Goal: Task Accomplishment & Management: Complete application form

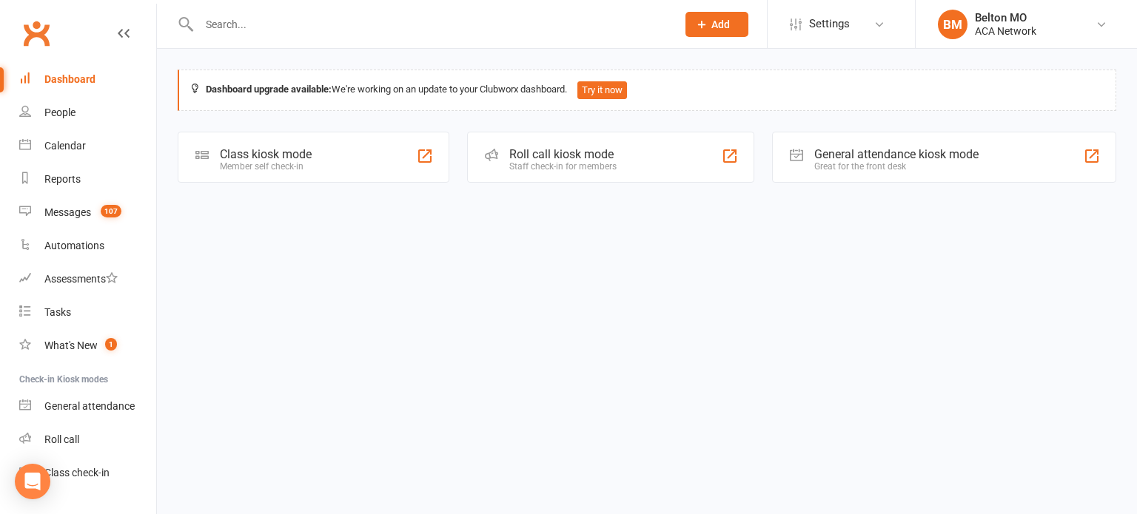
click at [707, 23] on icon at bounding box center [701, 24] width 13 height 13
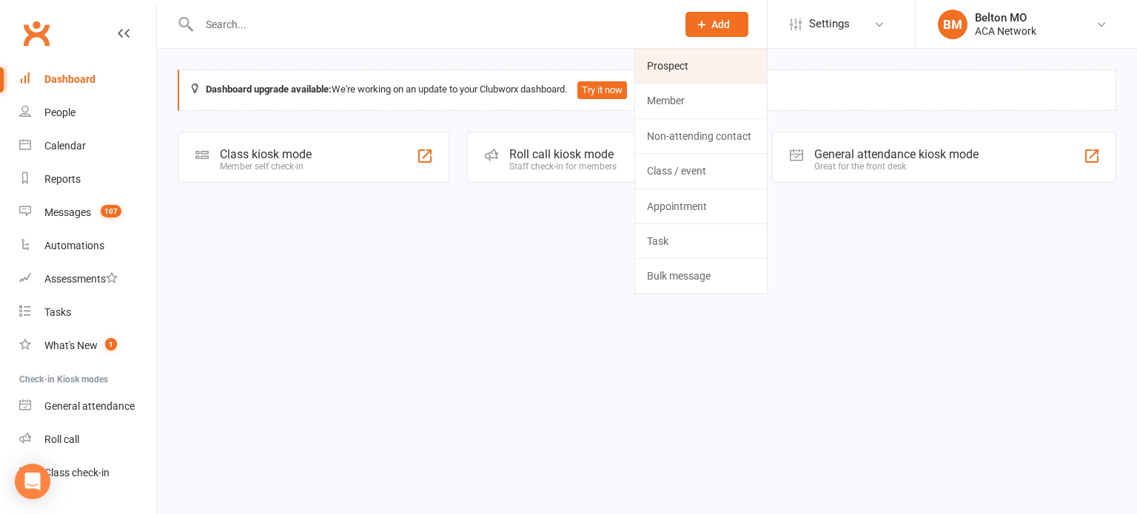
click at [685, 63] on link "Prospect" at bounding box center [701, 66] width 132 height 34
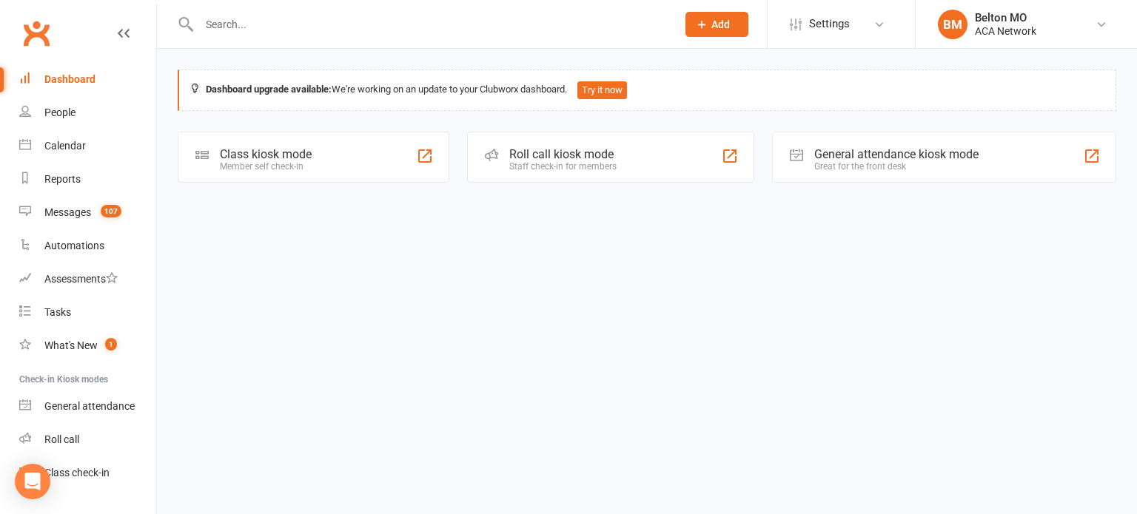
click at [716, 23] on span "Add" at bounding box center [720, 25] width 19 height 12
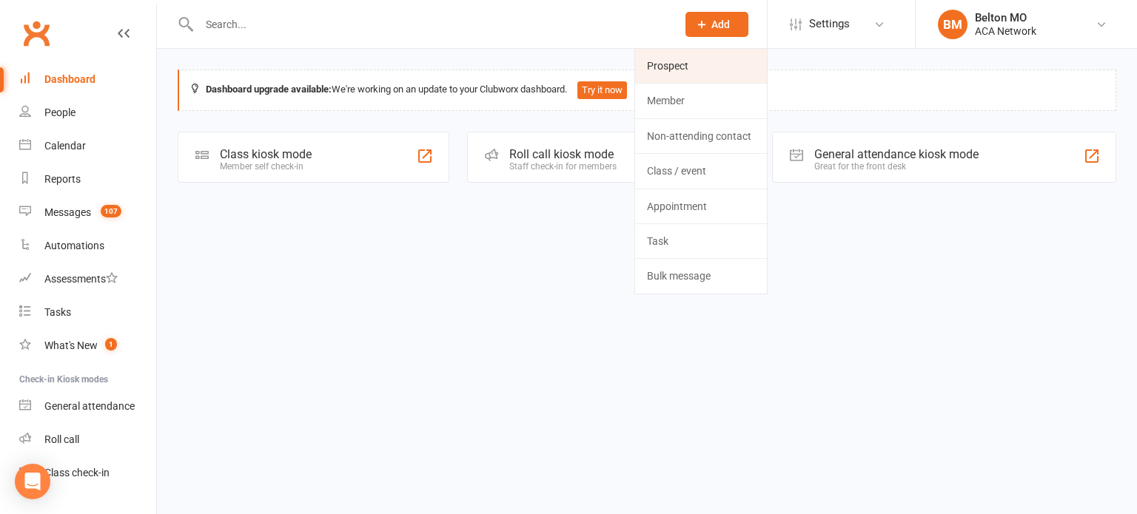
click at [665, 67] on link "Prospect" at bounding box center [701, 66] width 132 height 34
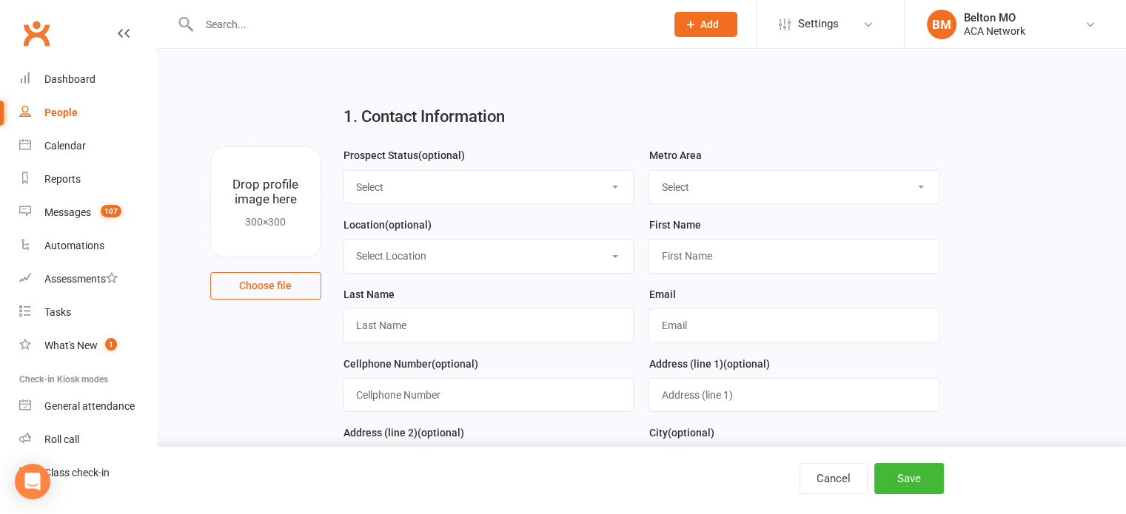
click at [545, 186] on select "Select Lead Guest Interview Not Interested" at bounding box center [488, 187] width 289 height 33
select select "Lead"
click at [344, 171] on select "Select Lead Guest Interview Not Interested" at bounding box center [488, 187] width 289 height 33
click at [719, 180] on select "Select ACA AL-[GEOGRAPHIC_DATA] [GEOGRAPHIC_DATA]-Mobile [GEOGRAPHIC_DATA]-Ft. …" at bounding box center [793, 187] width 289 height 33
select select "MO-[US_STATE][GEOGRAPHIC_DATA]"
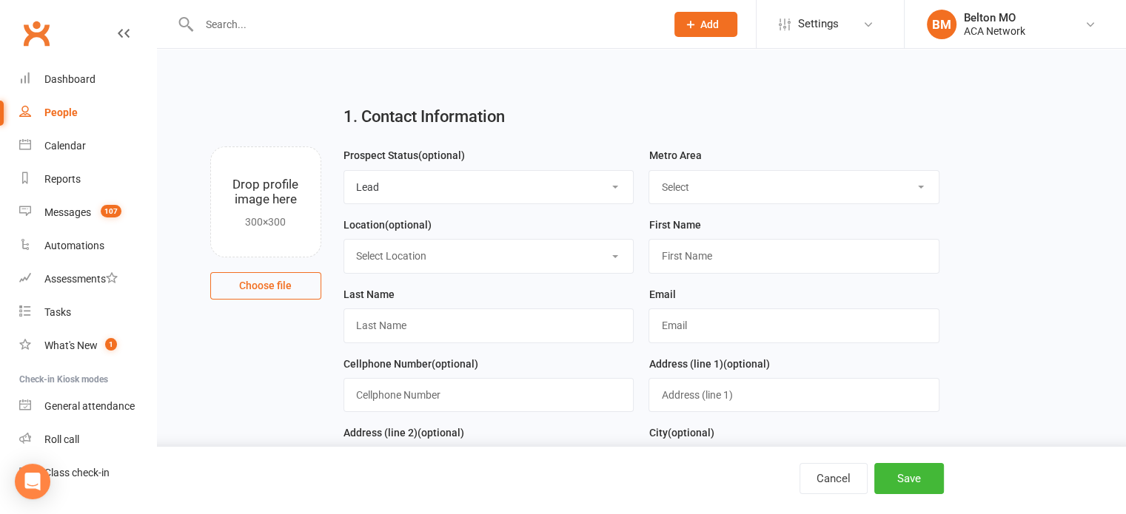
click at [649, 171] on select "Select ACA AL-[GEOGRAPHIC_DATA] [GEOGRAPHIC_DATA]-Mobile [GEOGRAPHIC_DATA]-Ft. …" at bounding box center [793, 187] width 289 height 33
click at [577, 257] on select "Select Location ACA Global Business Club ACA Rookie Club [GEOGRAPHIC_DATA], [GE…" at bounding box center [488, 256] width 289 height 33
select select "3"
click at [344, 240] on select "Select Location ACA Global Business Club ACA Rookie Club [GEOGRAPHIC_DATA], [GE…" at bounding box center [488, 256] width 289 height 33
click at [765, 254] on input "text" at bounding box center [793, 256] width 291 height 34
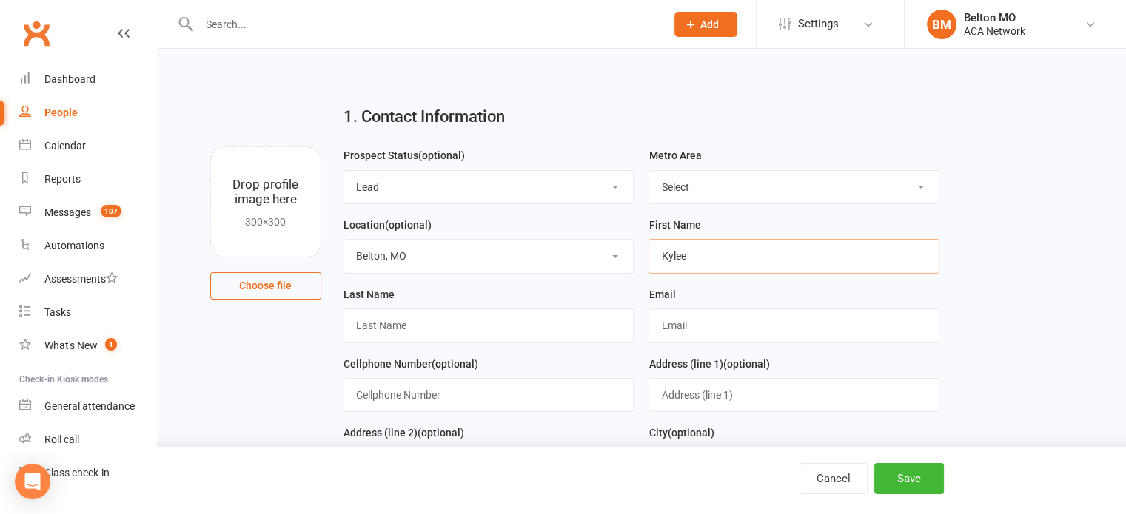
type input "Kylee"
click at [575, 335] on input "text" at bounding box center [488, 326] width 291 height 34
click at [708, 325] on input "text" at bounding box center [793, 326] width 291 height 34
type input "[PERSON_NAME][EMAIL_ADDRESS][DOMAIN_NAME]"
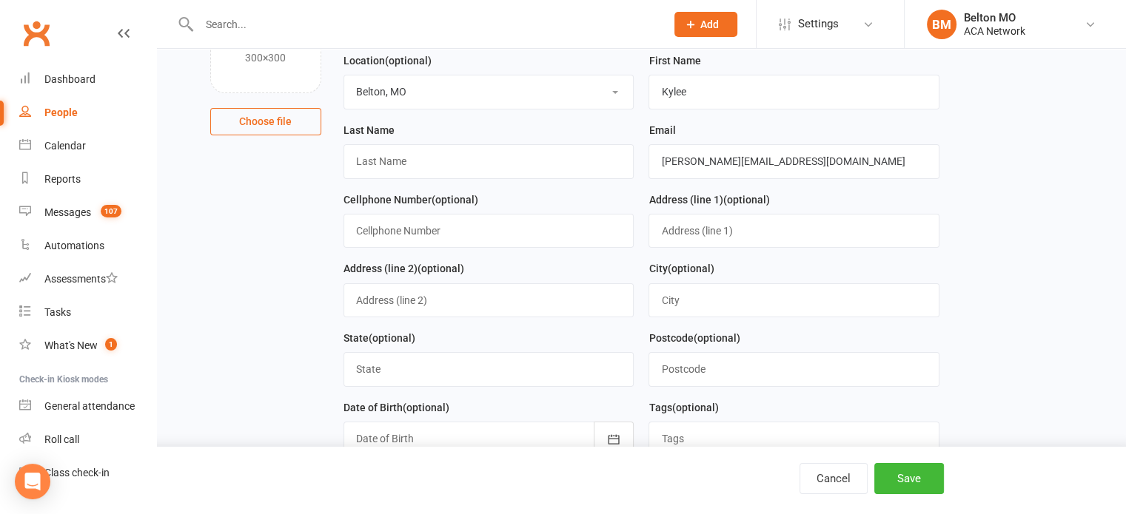
scroll to position [165, 0]
click at [562, 233] on input "text" at bounding box center [488, 230] width 291 height 34
type input "9132192680"
click at [740, 297] on input "text" at bounding box center [793, 300] width 291 height 34
type input "o"
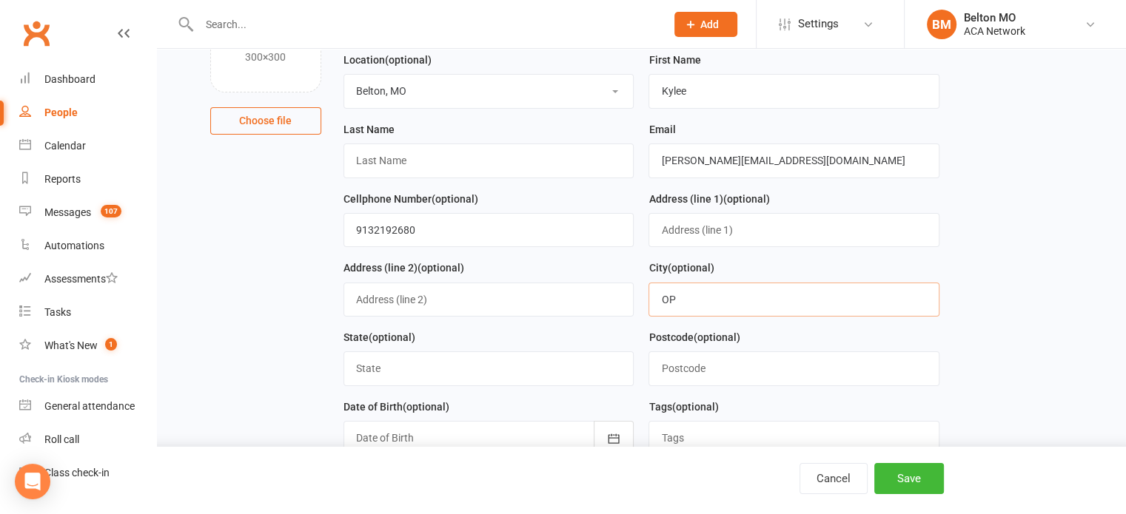
type input "OP"
click at [778, 337] on div "Postcode (optional)" at bounding box center [793, 358] width 291 height 58
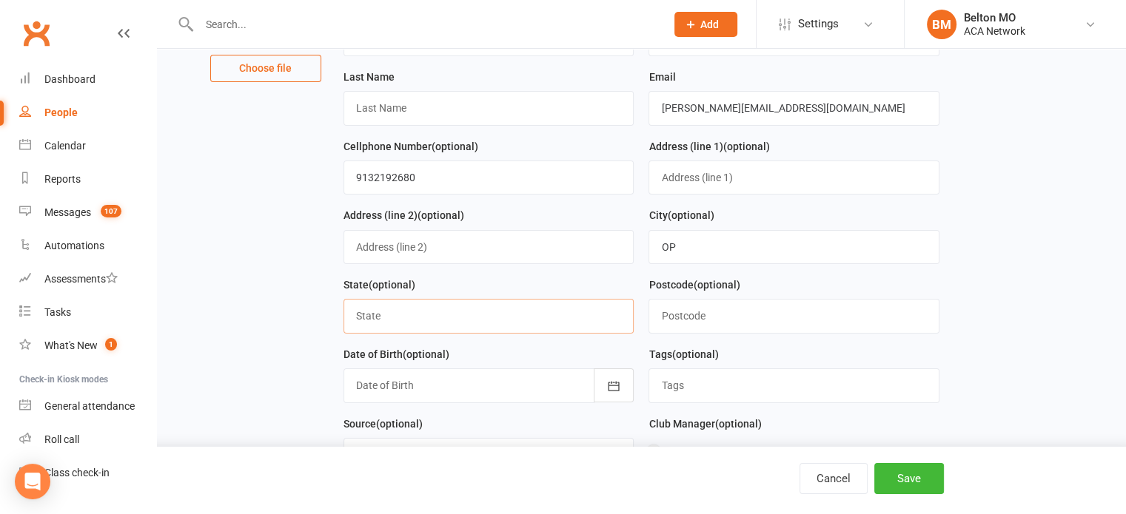
click at [586, 318] on input "text" at bounding box center [488, 316] width 291 height 34
type input "KS"
click at [788, 346] on div "Tags (optional)" at bounding box center [793, 375] width 291 height 58
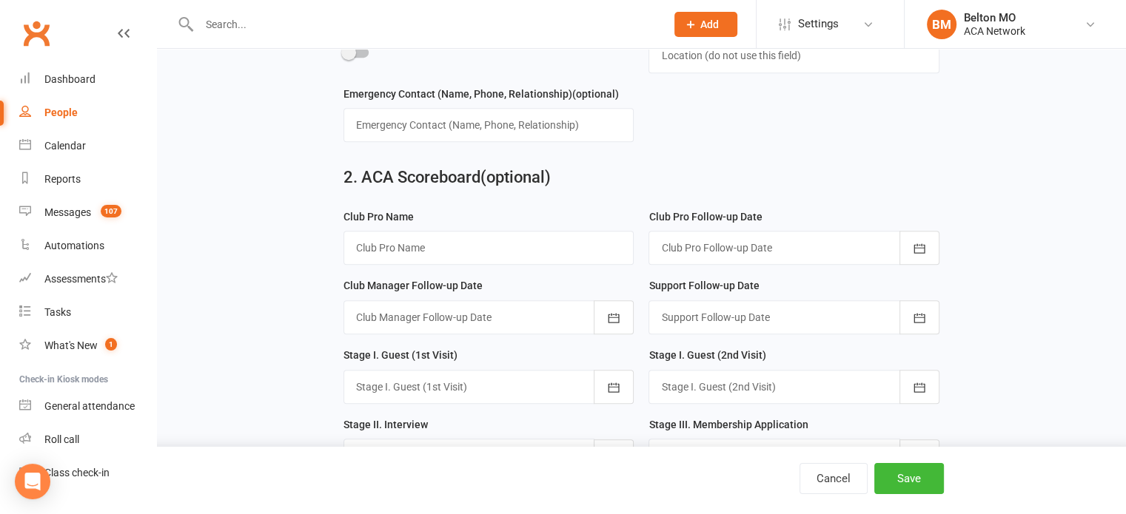
scroll to position [772, 0]
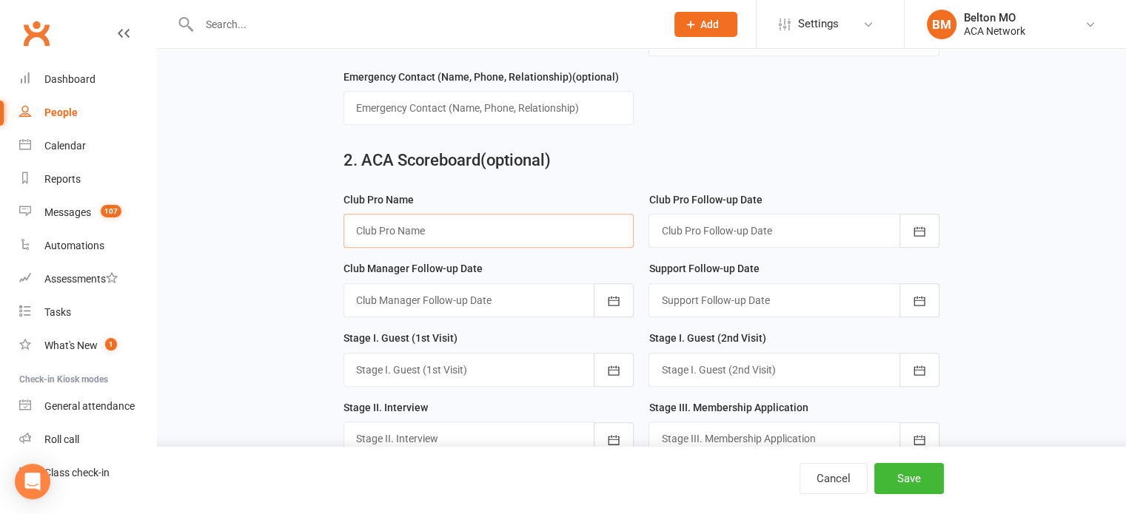
click at [566, 227] on input "text" at bounding box center [488, 231] width 291 height 34
type input "[PERSON_NAME]"
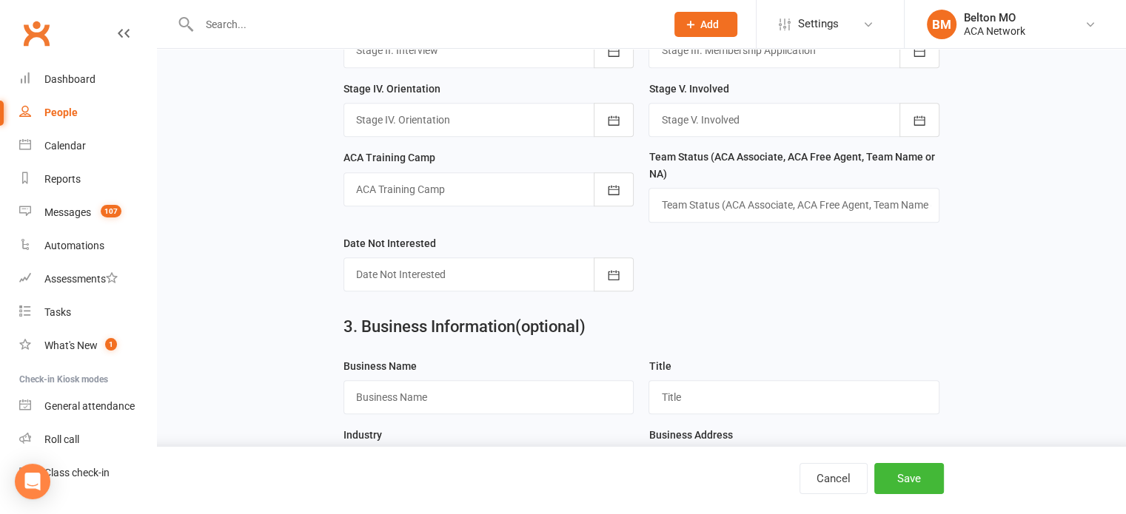
scroll to position [1162, 0]
click at [902, 481] on button "Save" at bounding box center [909, 478] width 70 height 31
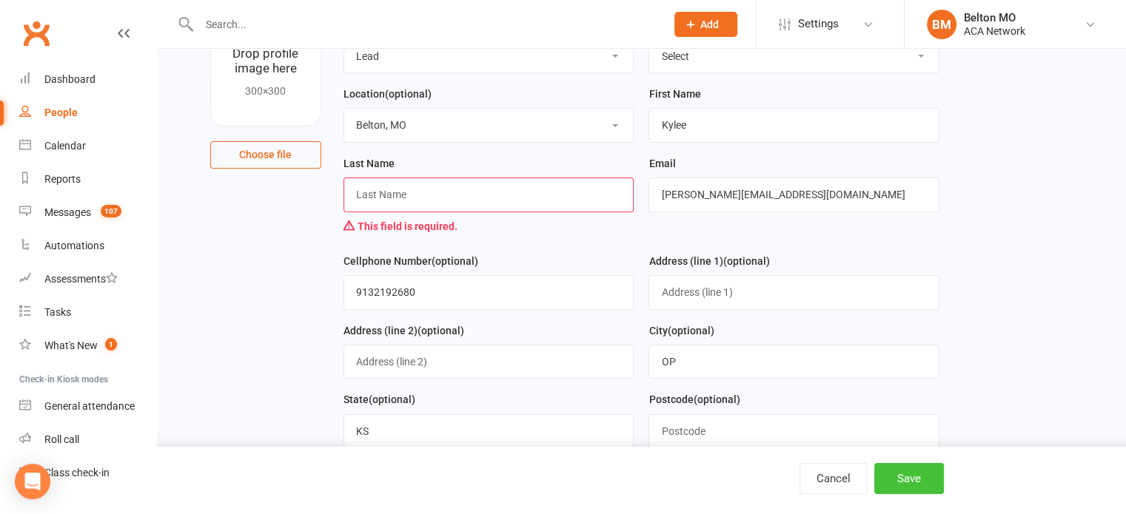
scroll to position [130, 0]
click at [562, 189] on input "text" at bounding box center [488, 195] width 291 height 34
type input "Unknown"
click at [906, 477] on button "Save" at bounding box center [909, 478] width 70 height 31
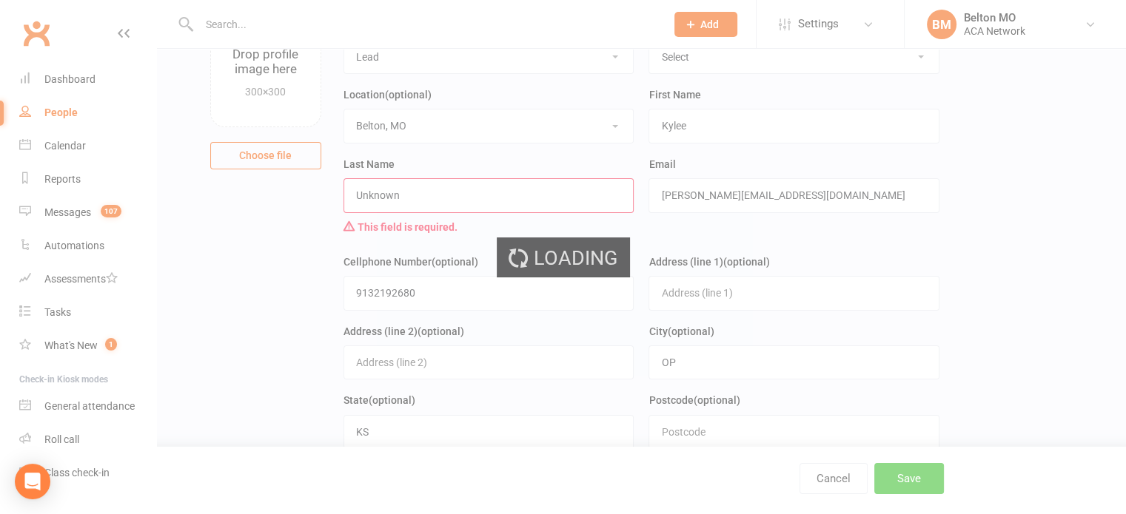
scroll to position [0, 0]
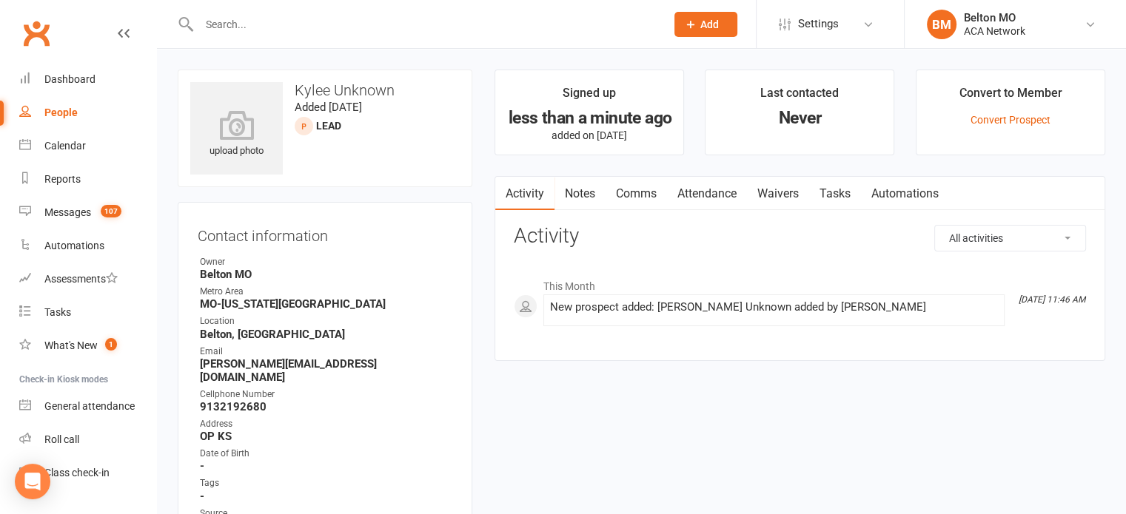
click at [581, 192] on link "Notes" at bounding box center [579, 194] width 51 height 34
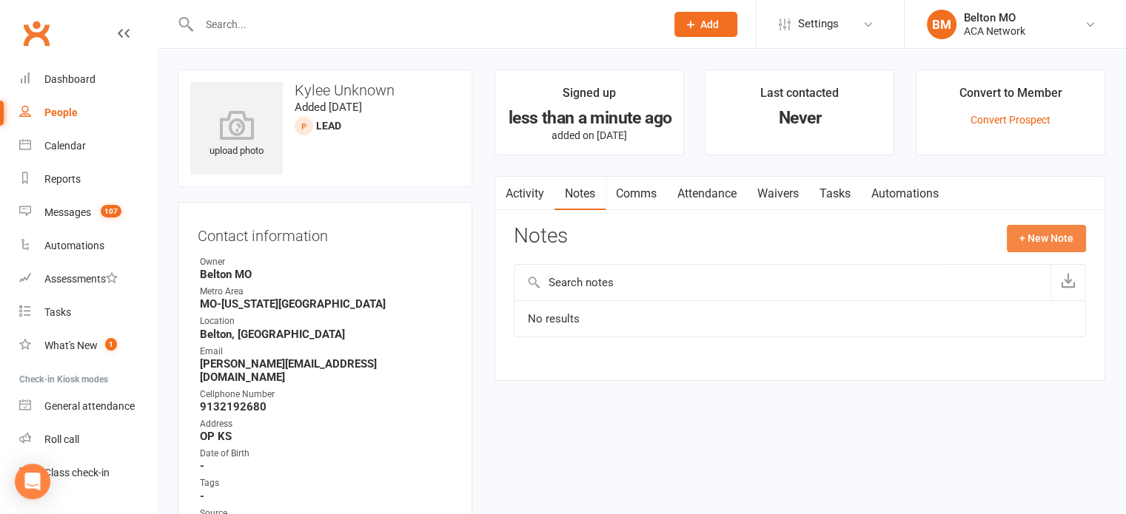
click at [1031, 244] on button "+ New Note" at bounding box center [1046, 238] width 79 height 27
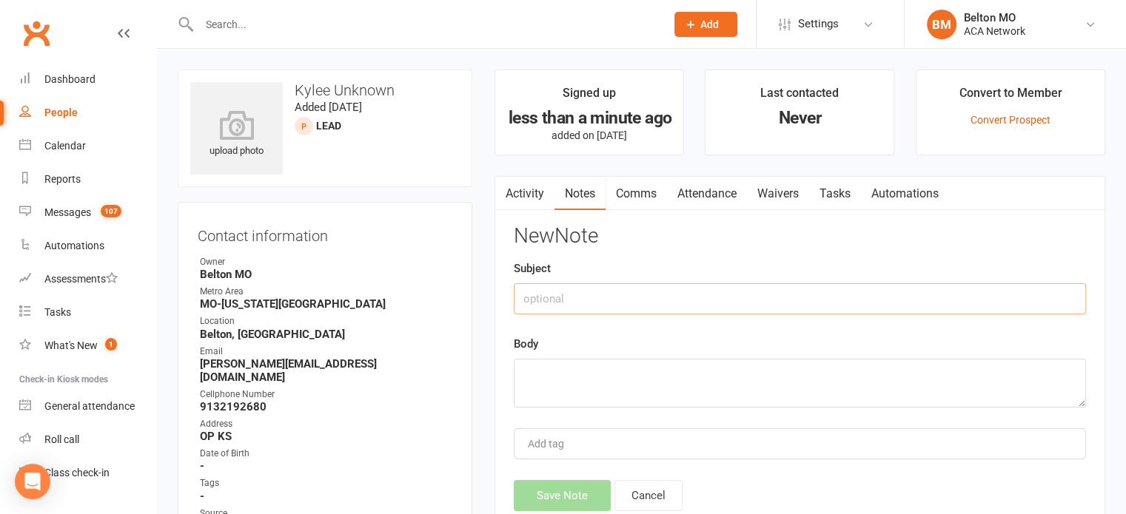
click at [773, 301] on input "text" at bounding box center [800, 298] width 572 height 31
type input "N"
type input "Outside Network event"
click at [645, 379] on textarea at bounding box center [800, 383] width 572 height 49
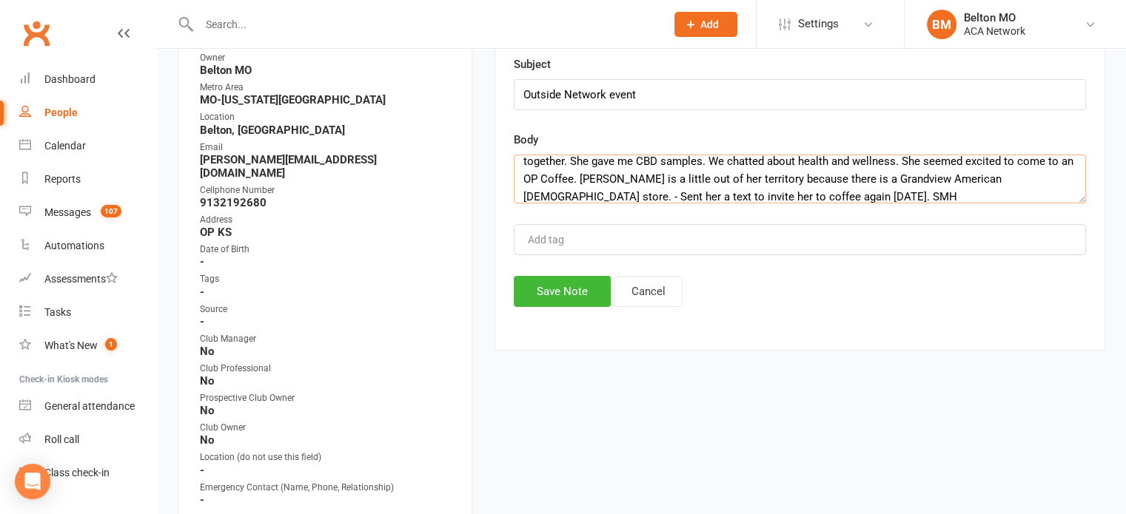
scroll to position [213, 0]
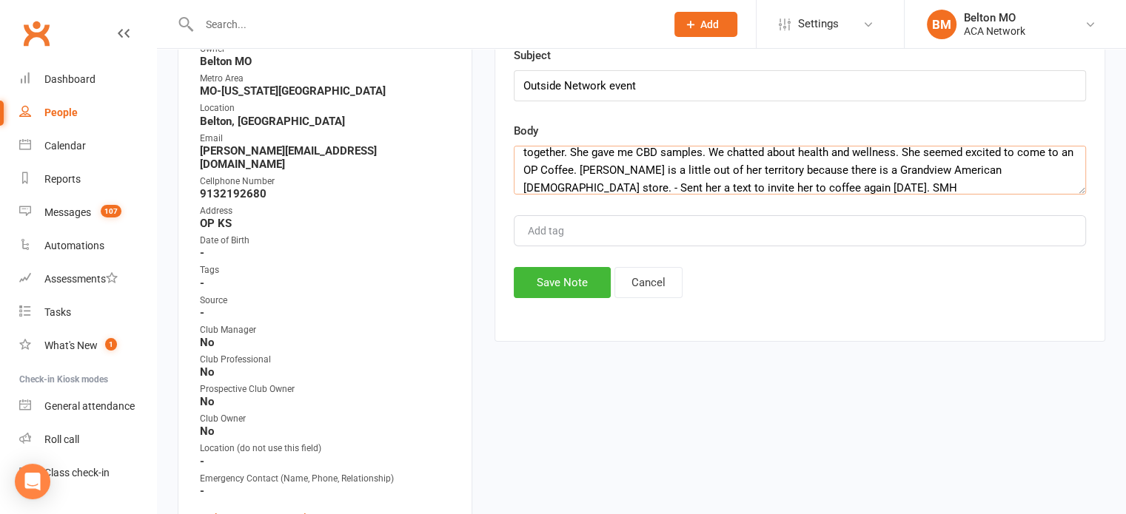
type textarea "Met [PERSON_NAME] at another networking event in [GEOGRAPHIC_DATA]? at [PERSON_…"
click at [553, 282] on button "Save Note" at bounding box center [562, 282] width 97 height 31
